Goal: Task Accomplishment & Management: Manage account settings

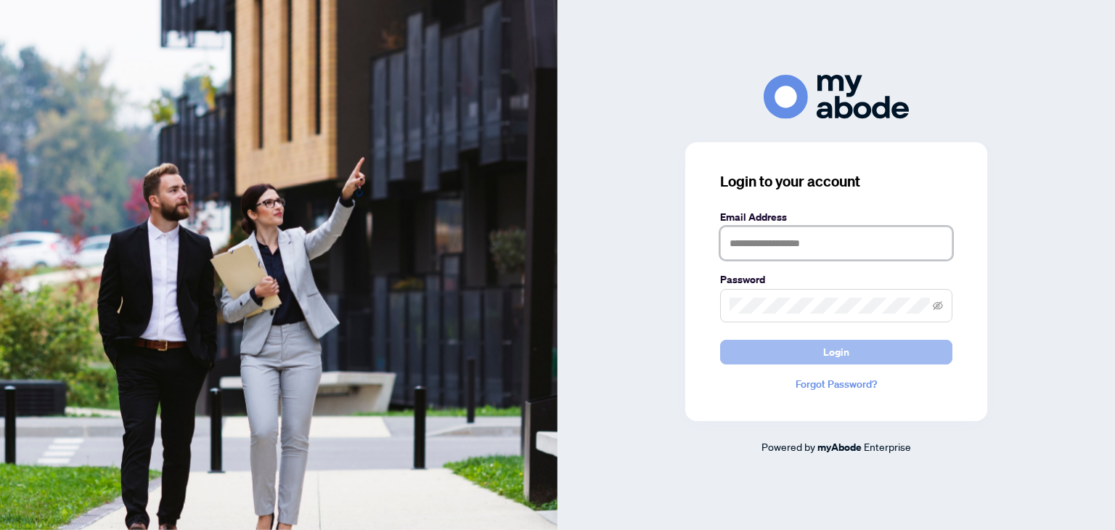
type input "**********"
click at [729, 346] on button "Login" at bounding box center [836, 352] width 232 height 25
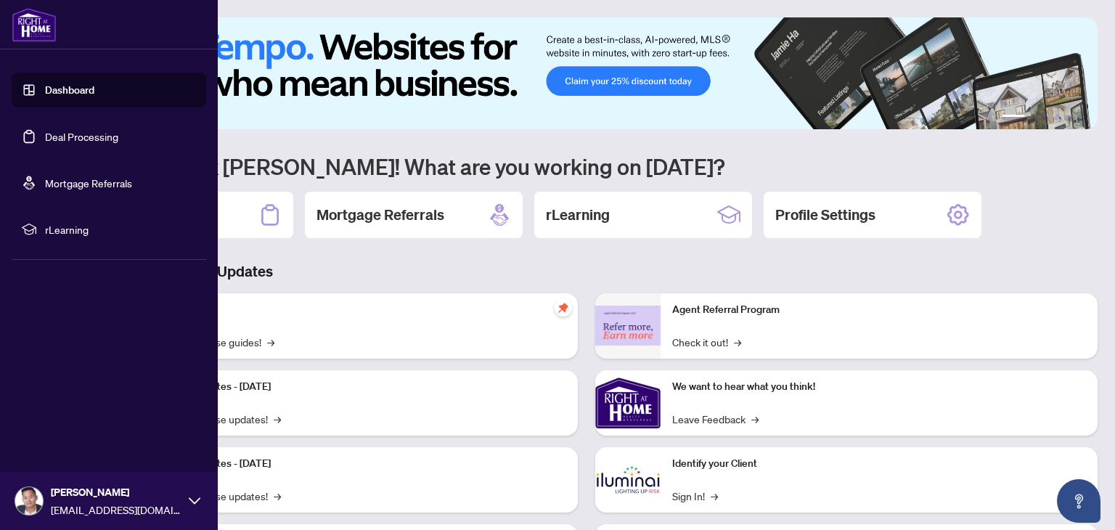
click at [45, 135] on link "Deal Processing" at bounding box center [81, 136] width 73 height 13
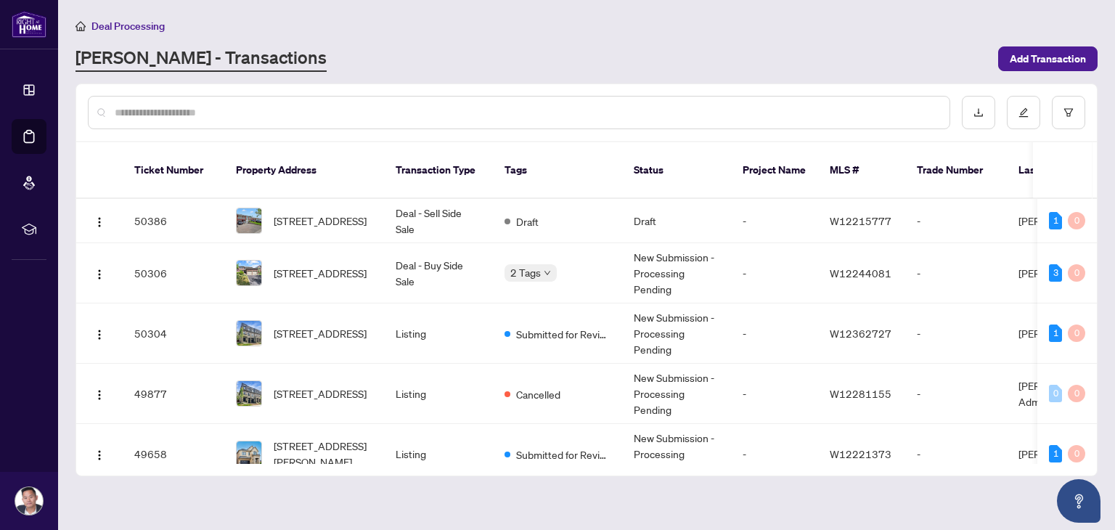
click at [177, 107] on input "text" at bounding box center [526, 112] width 823 height 16
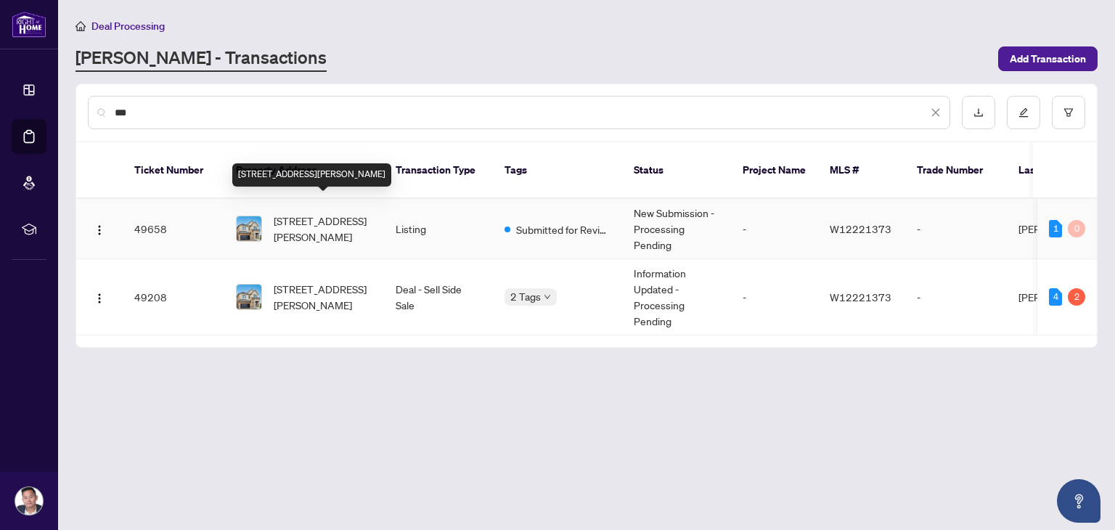
type input "***"
click at [277, 213] on span "[STREET_ADDRESS][PERSON_NAME]" at bounding box center [323, 229] width 99 height 32
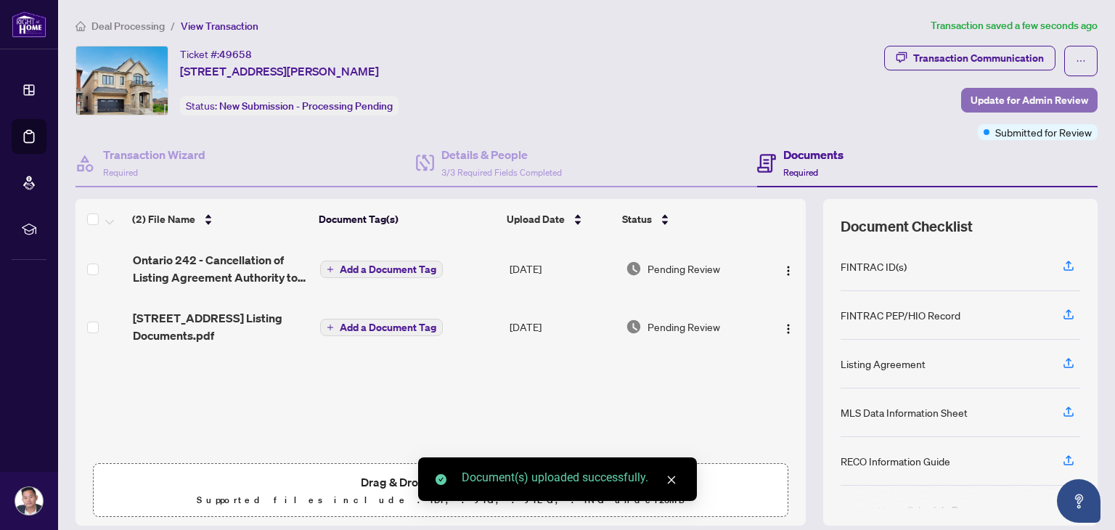
click at [998, 94] on span "Update for Admin Review" at bounding box center [1029, 100] width 118 height 23
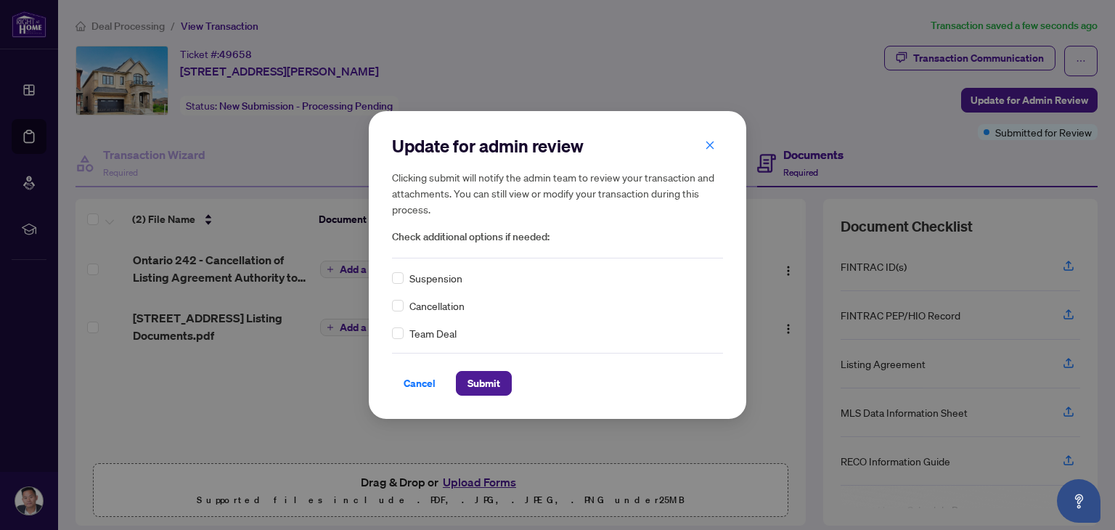
click at [390, 306] on div "Update for admin review Clicking submit will notify the admin team to review yo…" at bounding box center [557, 264] width 377 height 307
click at [471, 380] on span "Submit" at bounding box center [483, 383] width 33 height 23
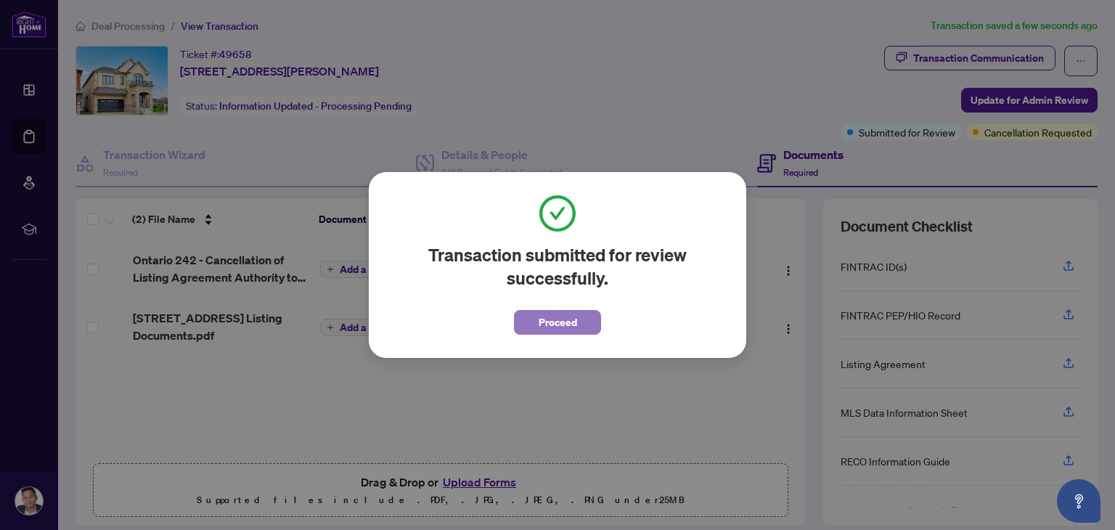
click at [551, 324] on span "Proceed" at bounding box center [557, 322] width 38 height 23
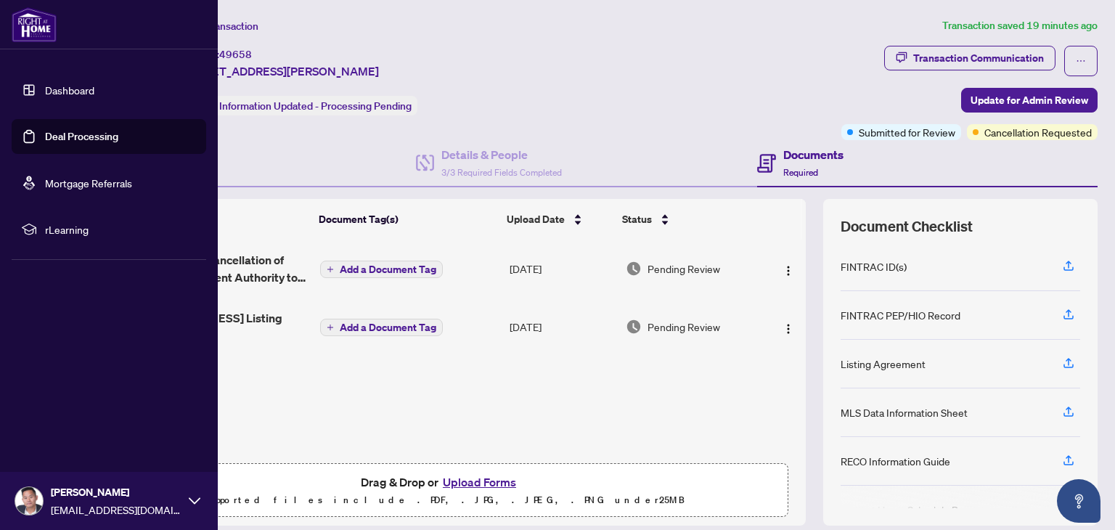
click at [49, 143] on link "Deal Processing" at bounding box center [81, 136] width 73 height 13
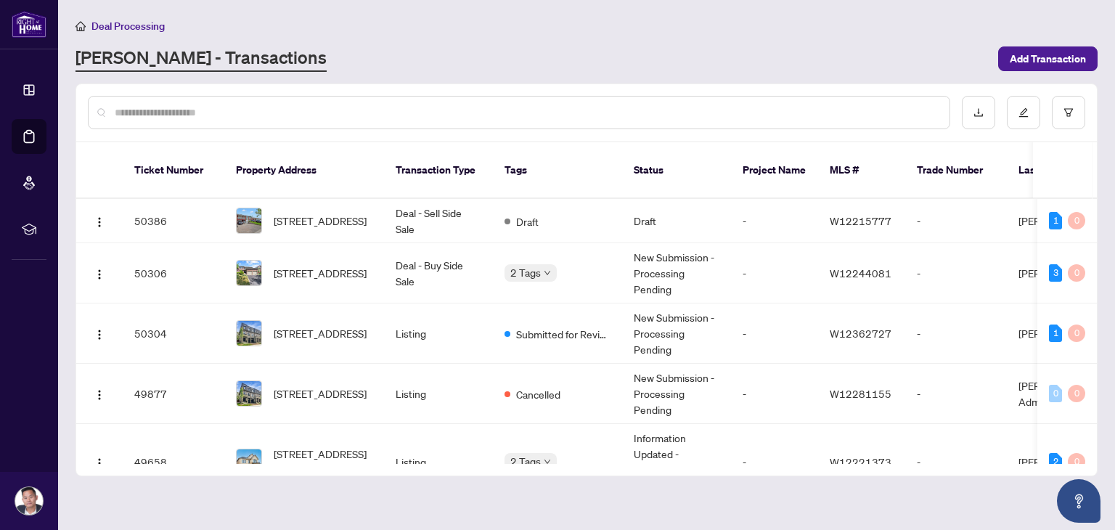
click at [225, 107] on input "text" at bounding box center [526, 112] width 823 height 16
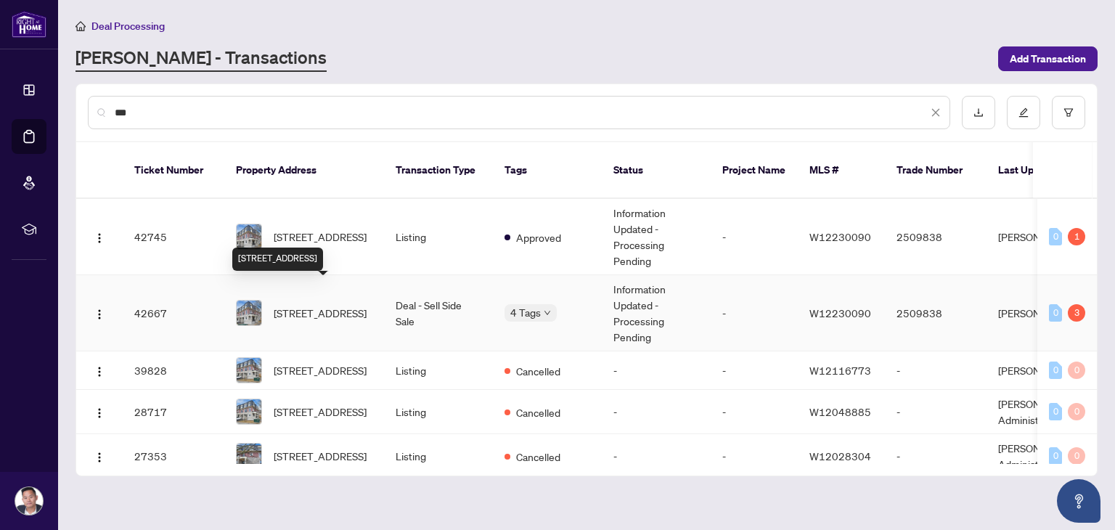
type input "***"
click at [301, 305] on span "[STREET_ADDRESS]" at bounding box center [320, 313] width 93 height 16
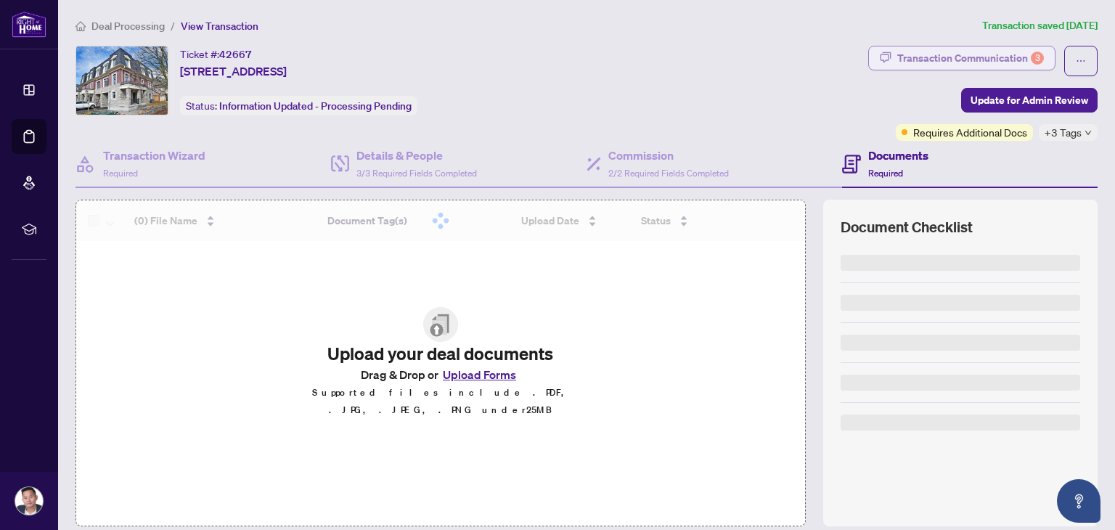
click at [938, 66] on div "Transaction Communication 3" at bounding box center [970, 57] width 147 height 23
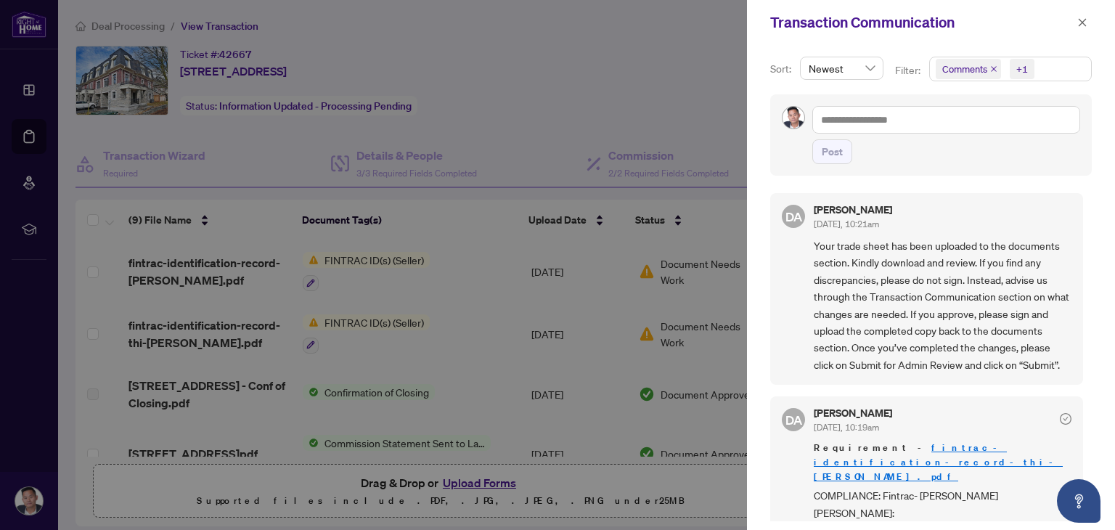
click at [991, 72] on icon "close" at bounding box center [993, 68] width 7 height 7
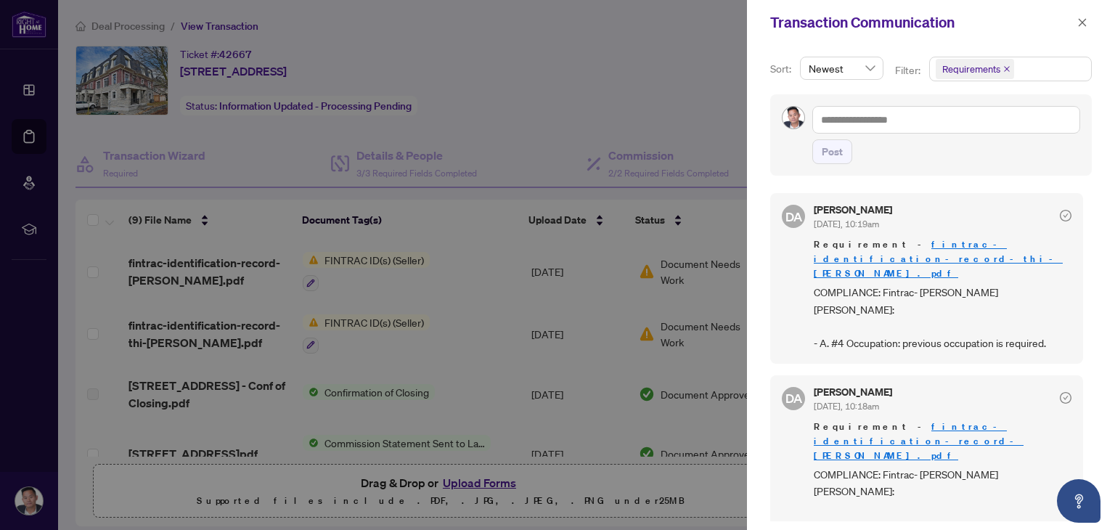
scroll to position [6, 0]
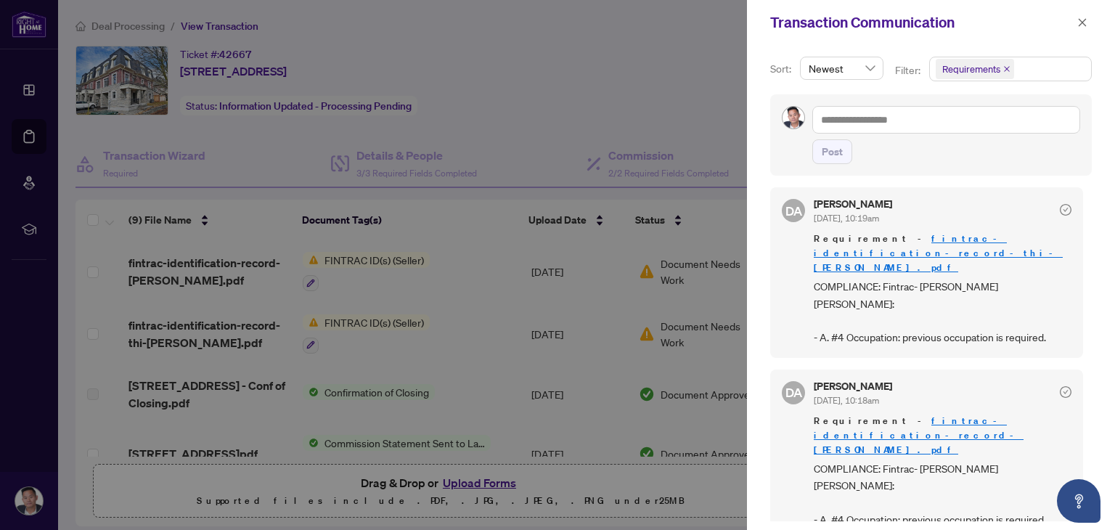
click at [509, 30] on div at bounding box center [557, 265] width 1115 height 530
click at [1086, 28] on span "button" at bounding box center [1082, 22] width 10 height 23
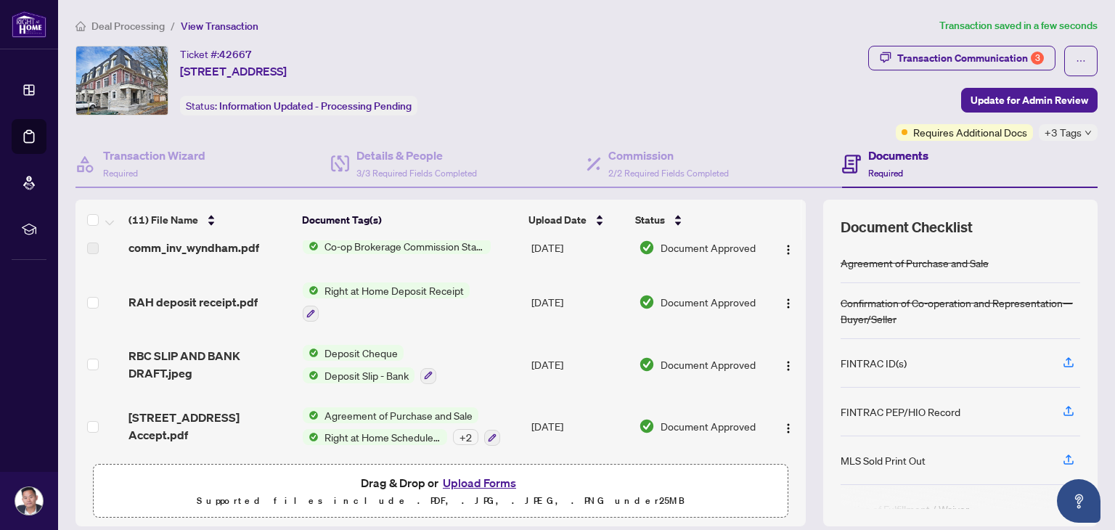
scroll to position [0, 0]
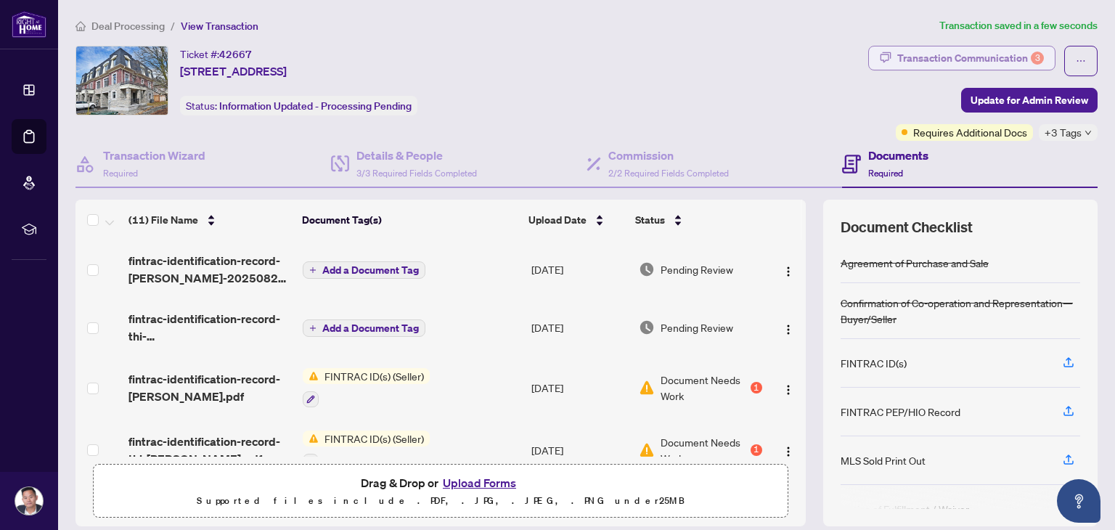
click at [930, 59] on div "Transaction Communication 3" at bounding box center [970, 57] width 147 height 23
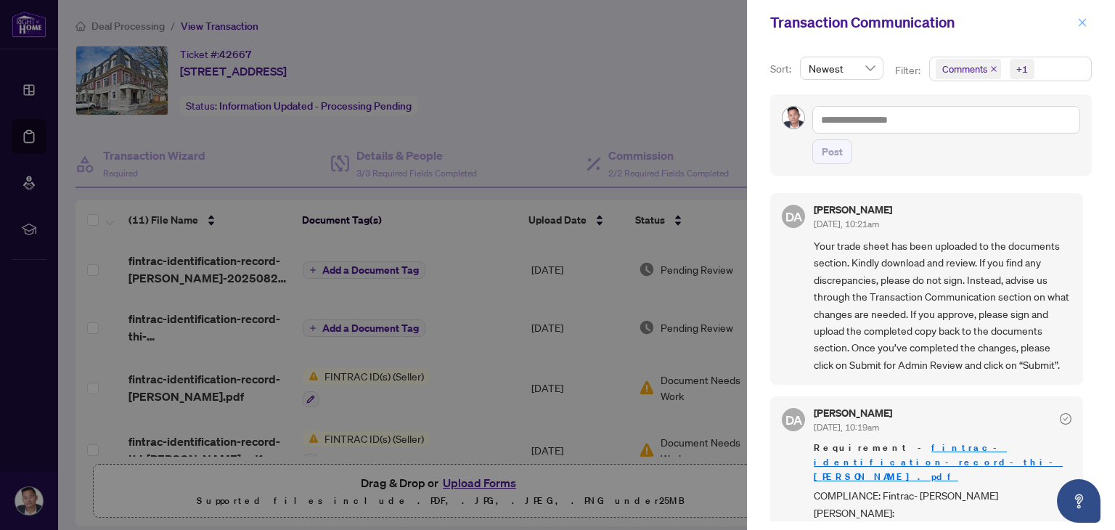
click at [1076, 29] on button "button" at bounding box center [1082, 22] width 19 height 17
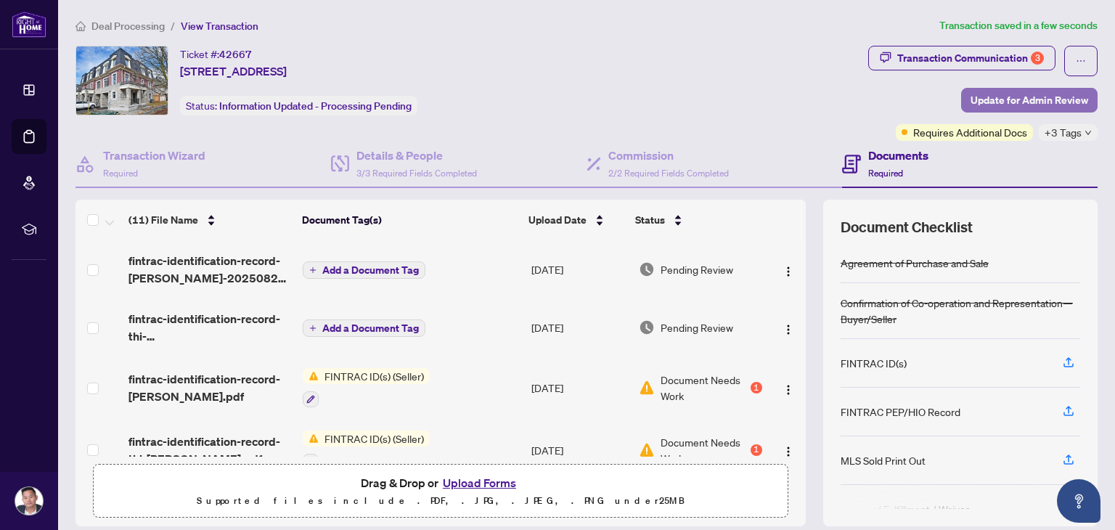
click at [980, 109] on span "Update for Admin Review" at bounding box center [1029, 100] width 118 height 23
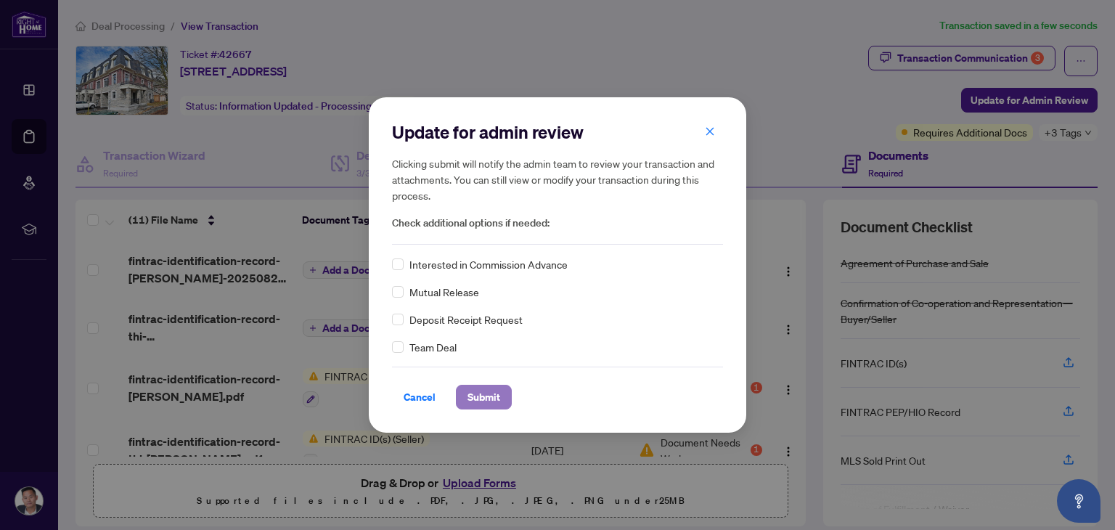
click at [493, 390] on span "Submit" at bounding box center [483, 396] width 33 height 23
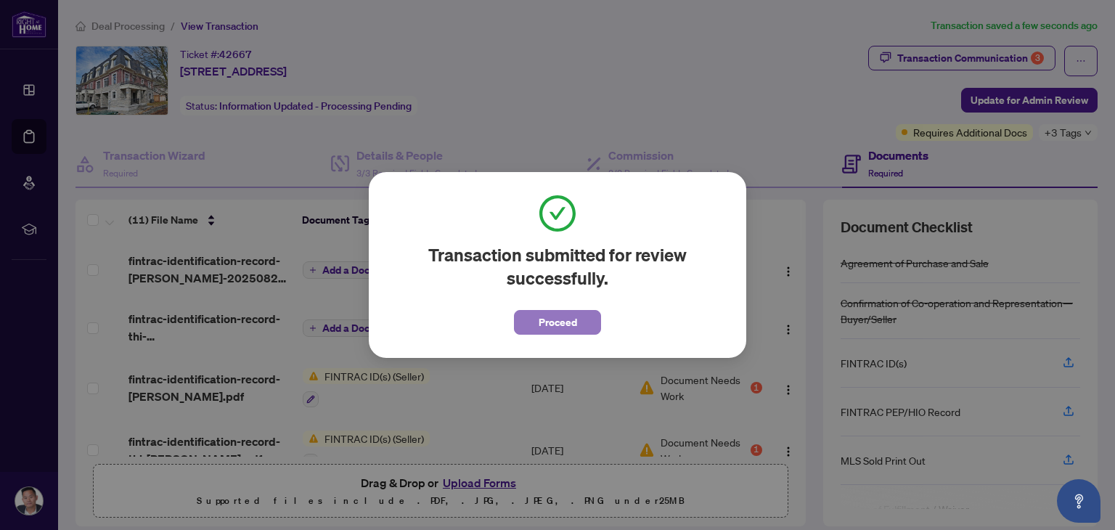
click at [546, 324] on span "Proceed" at bounding box center [557, 322] width 38 height 23
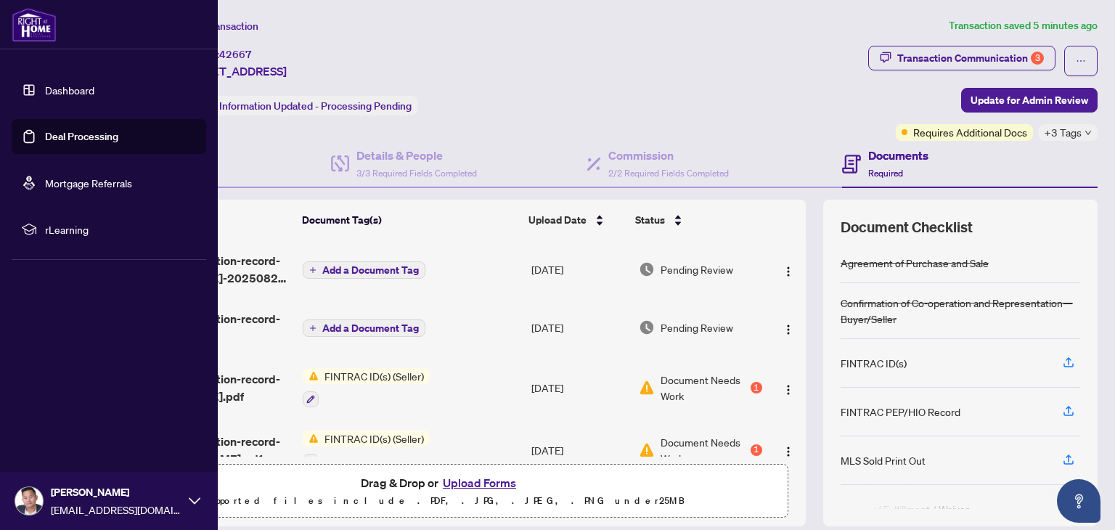
click at [45, 132] on link "Deal Processing" at bounding box center [81, 136] width 73 height 13
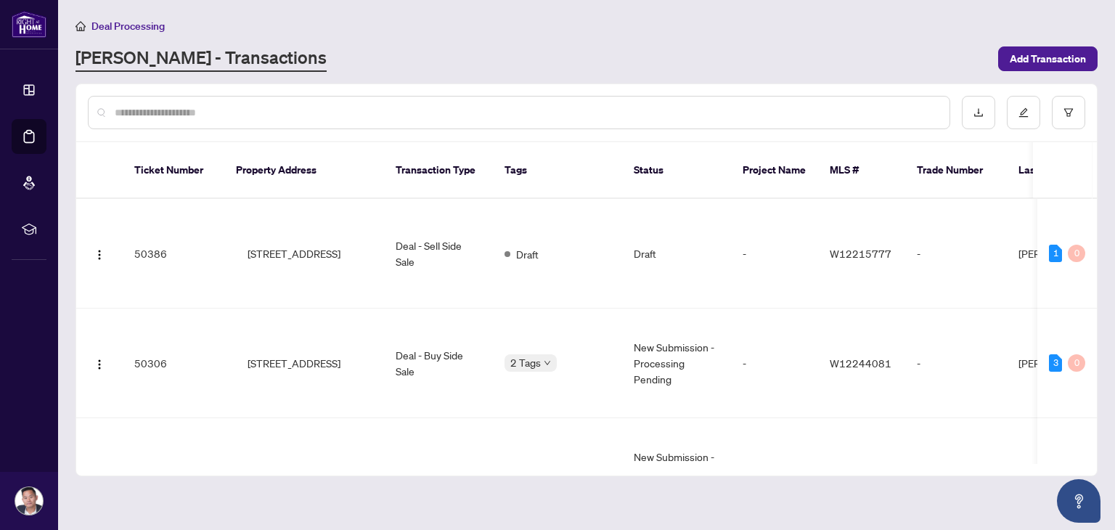
click at [358, 112] on input "text" at bounding box center [526, 112] width 823 height 16
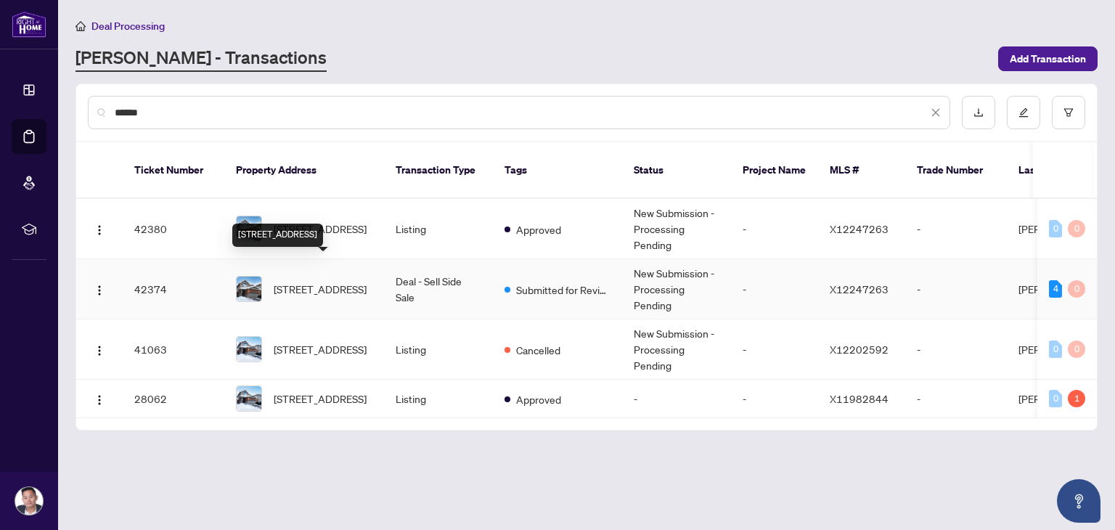
type input "******"
click at [338, 281] on span "[STREET_ADDRESS]" at bounding box center [320, 289] width 93 height 16
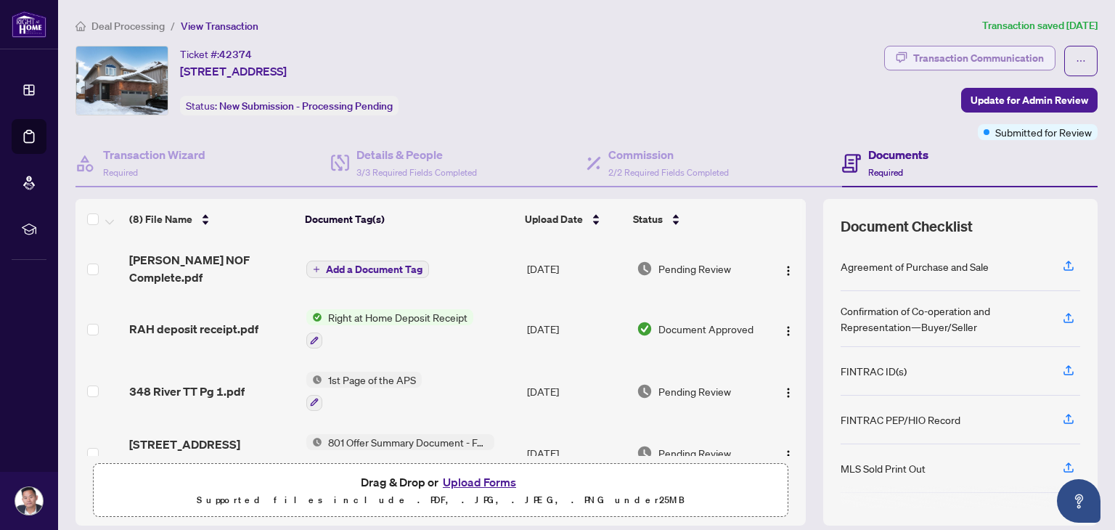
click at [909, 59] on button "Transaction Communication" at bounding box center [969, 58] width 171 height 25
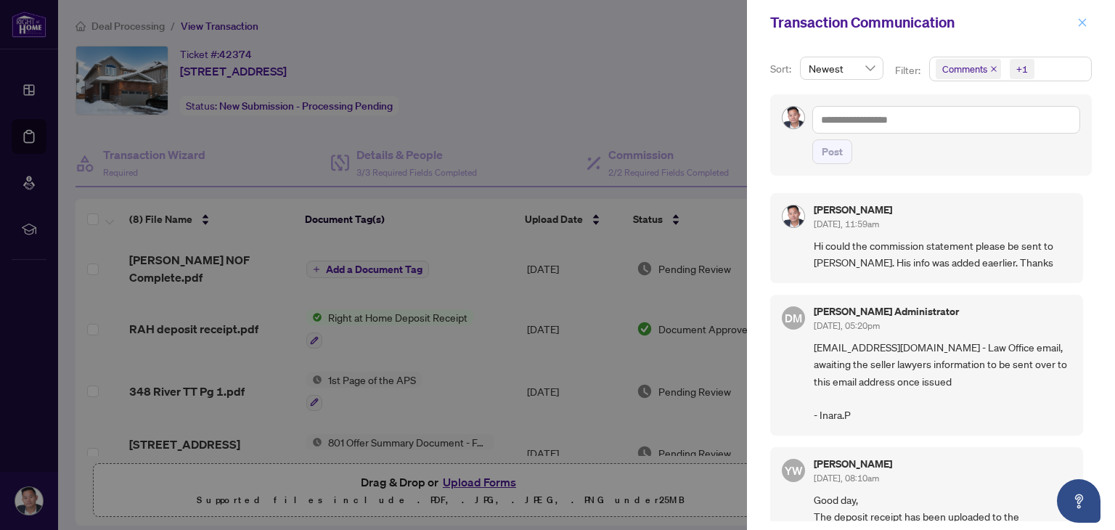
click at [1081, 28] on span "button" at bounding box center [1082, 22] width 10 height 23
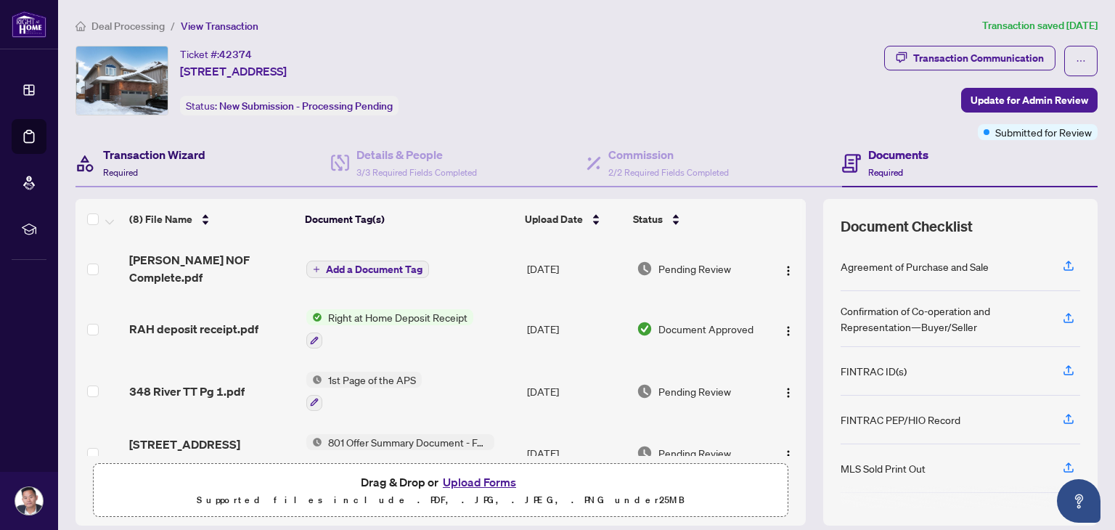
click at [188, 152] on h4 "Transaction Wizard" at bounding box center [154, 154] width 102 height 17
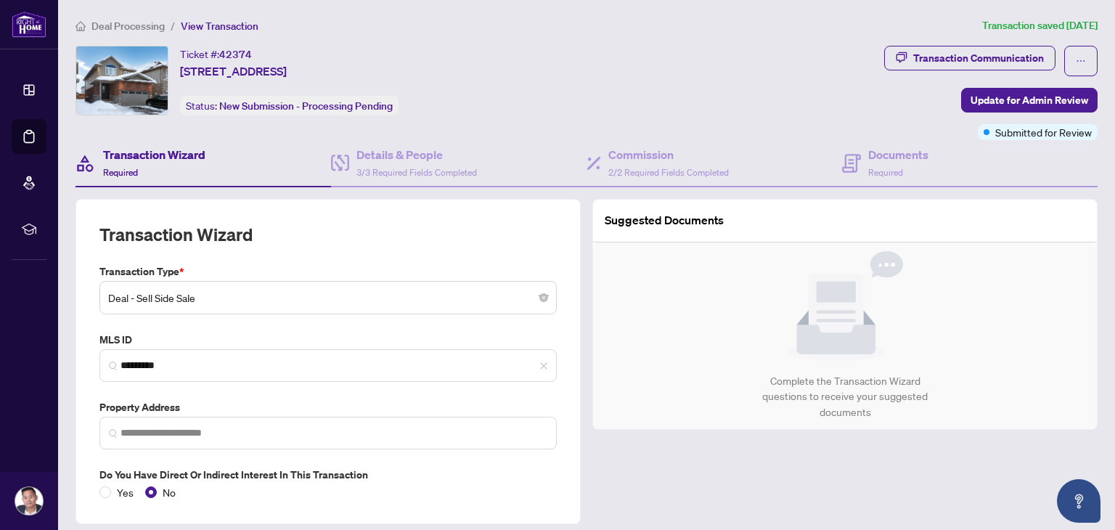
type input "**********"
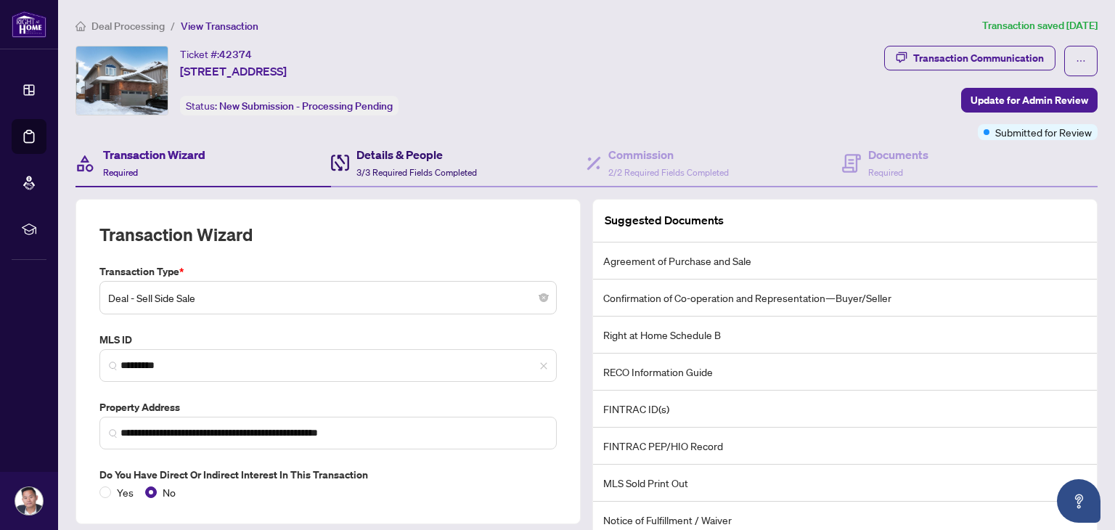
click at [399, 149] on h4 "Details & People" at bounding box center [416, 154] width 120 height 17
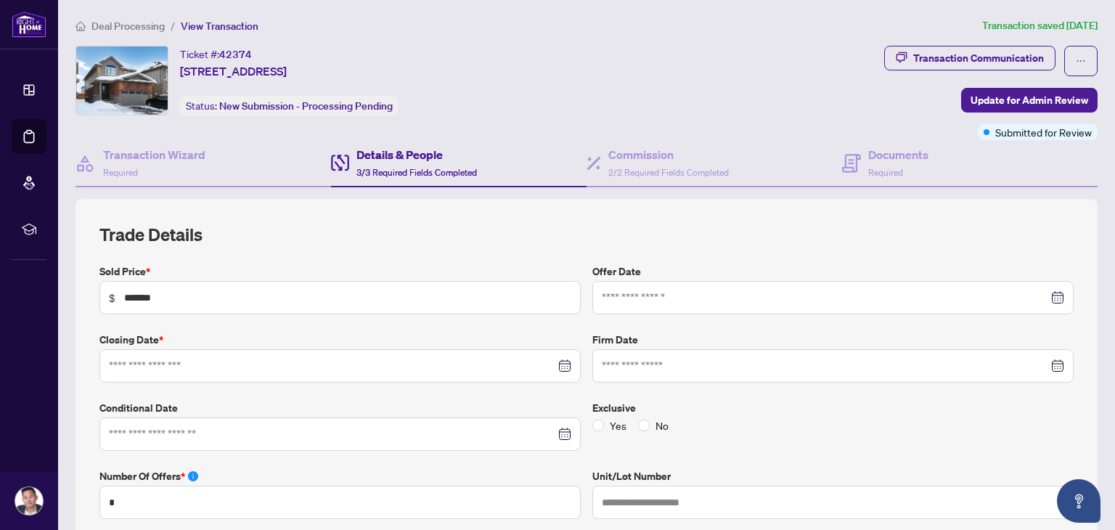
type input "**********"
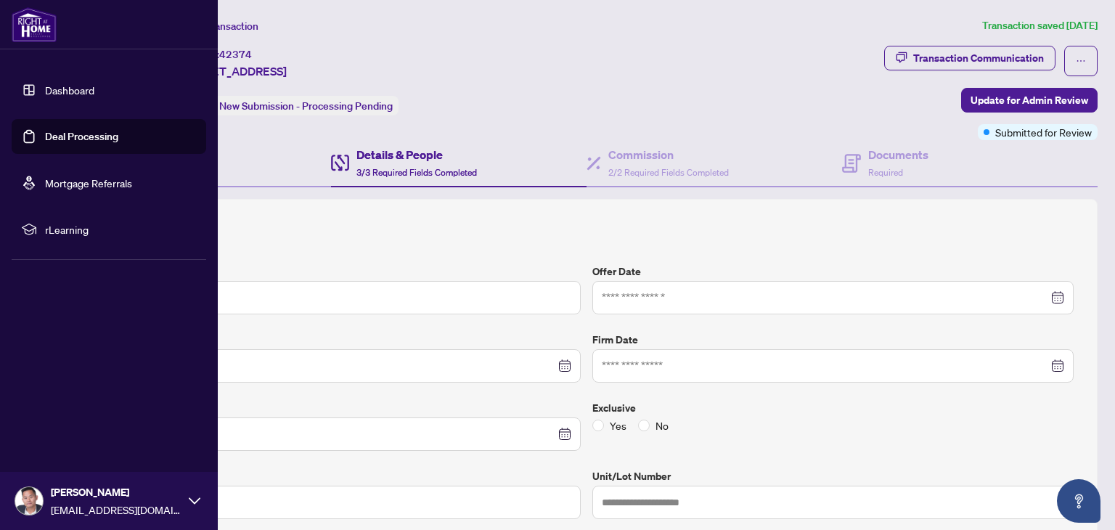
click at [45, 136] on link "Deal Processing" at bounding box center [81, 136] width 73 height 13
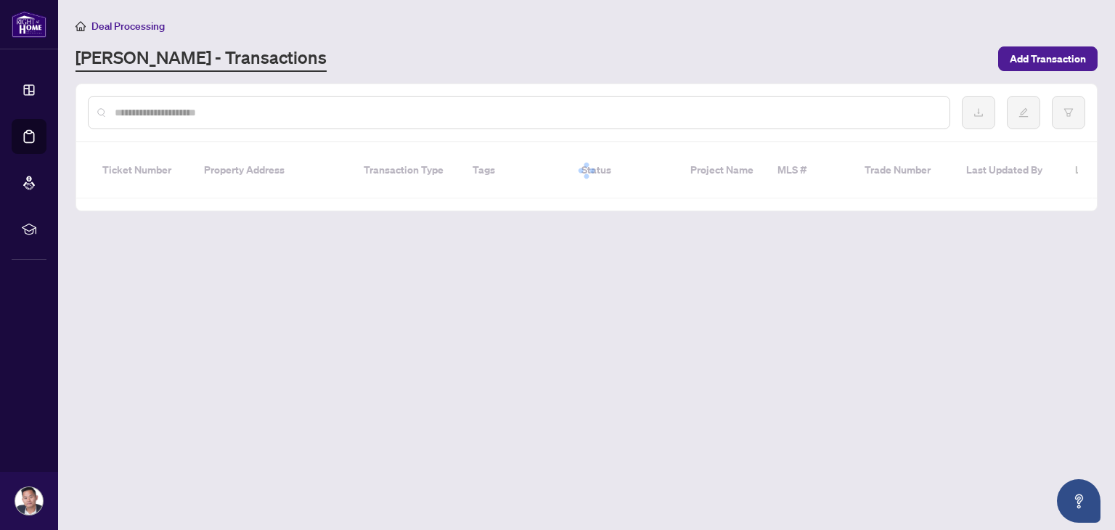
click at [248, 102] on div at bounding box center [519, 112] width 862 height 33
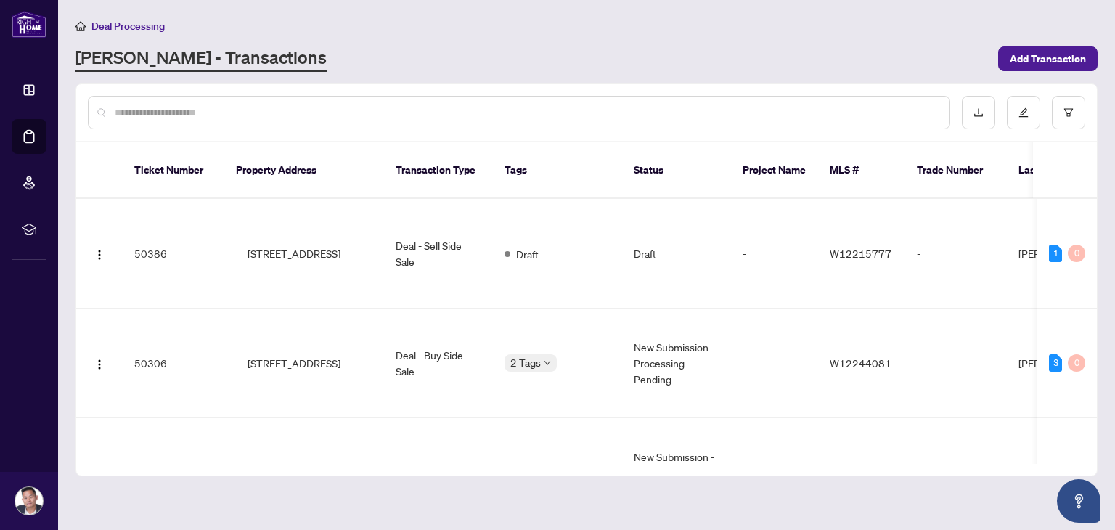
click at [226, 114] on input "text" at bounding box center [526, 112] width 823 height 16
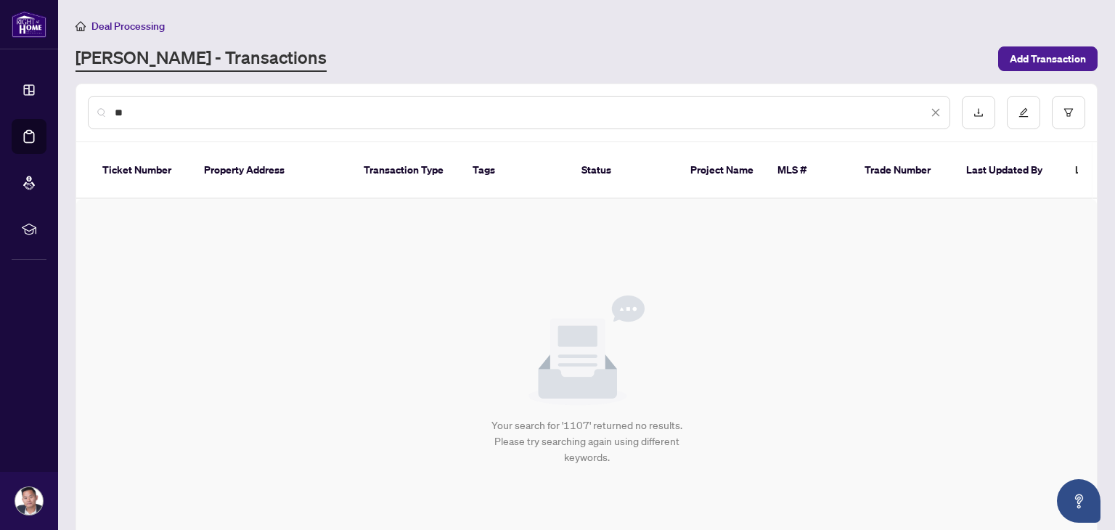
type input "*"
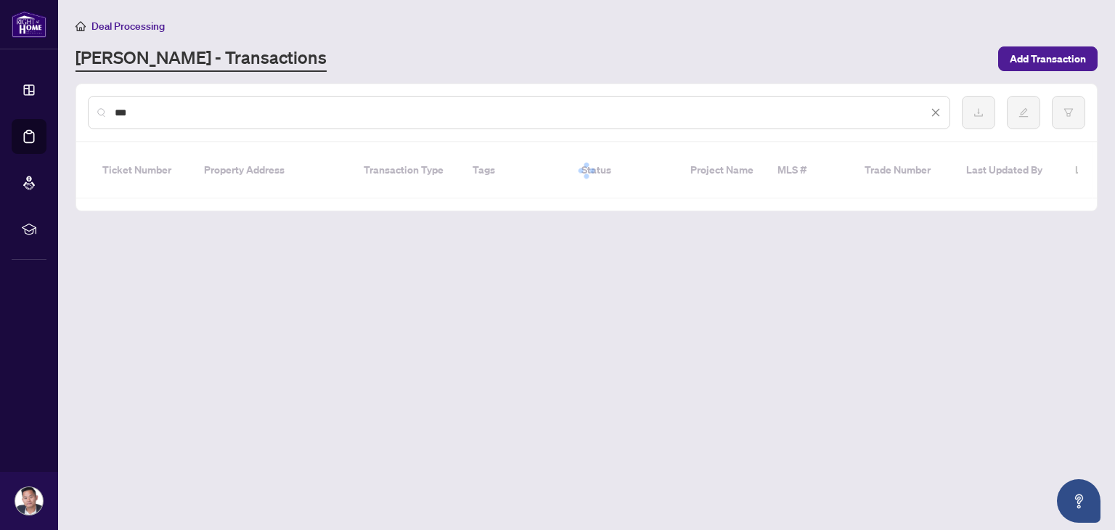
type input "****"
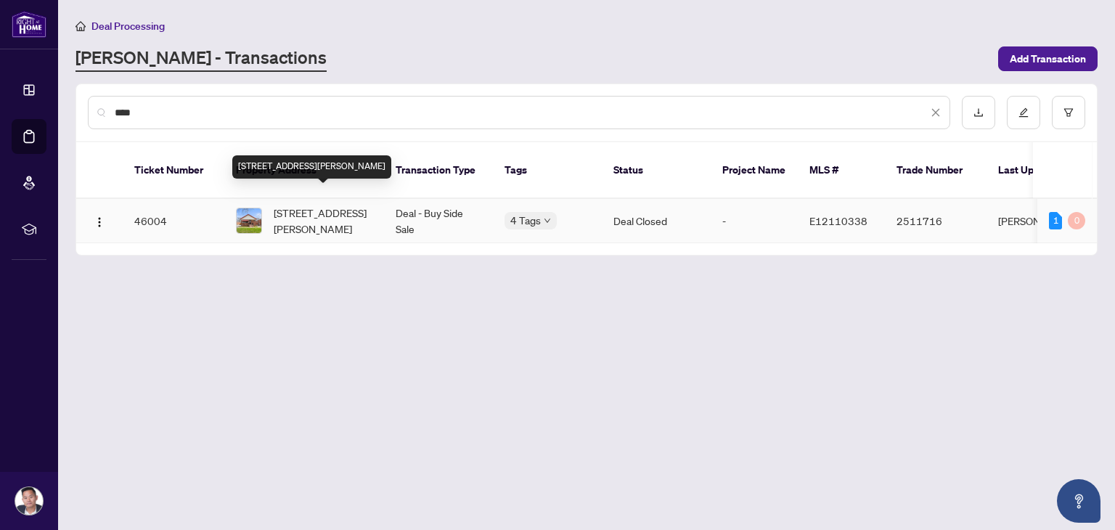
click at [285, 205] on span "[STREET_ADDRESS][PERSON_NAME]" at bounding box center [323, 221] width 99 height 32
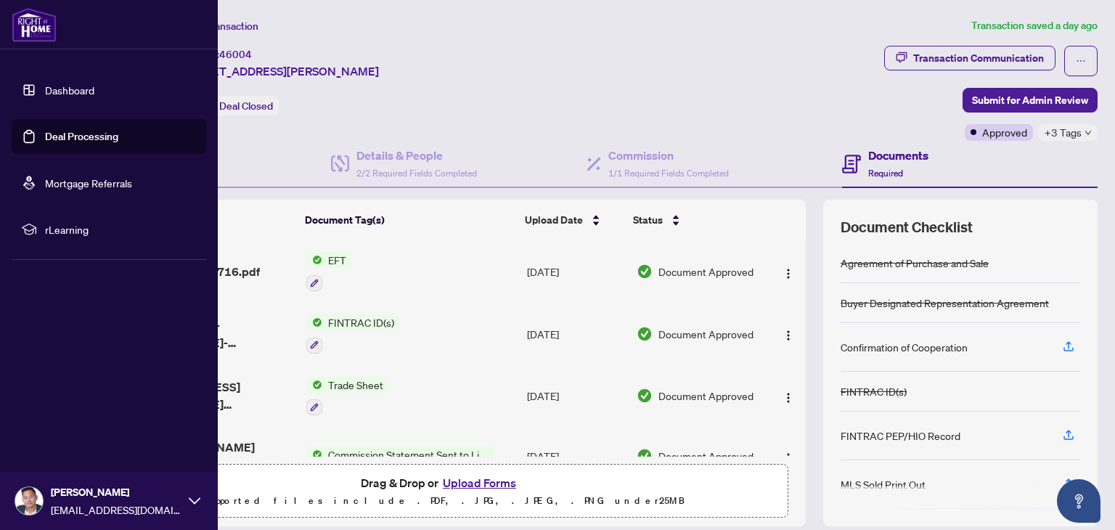
click at [45, 139] on link "Deal Processing" at bounding box center [81, 136] width 73 height 13
